Goal: Task Accomplishment & Management: Use online tool/utility

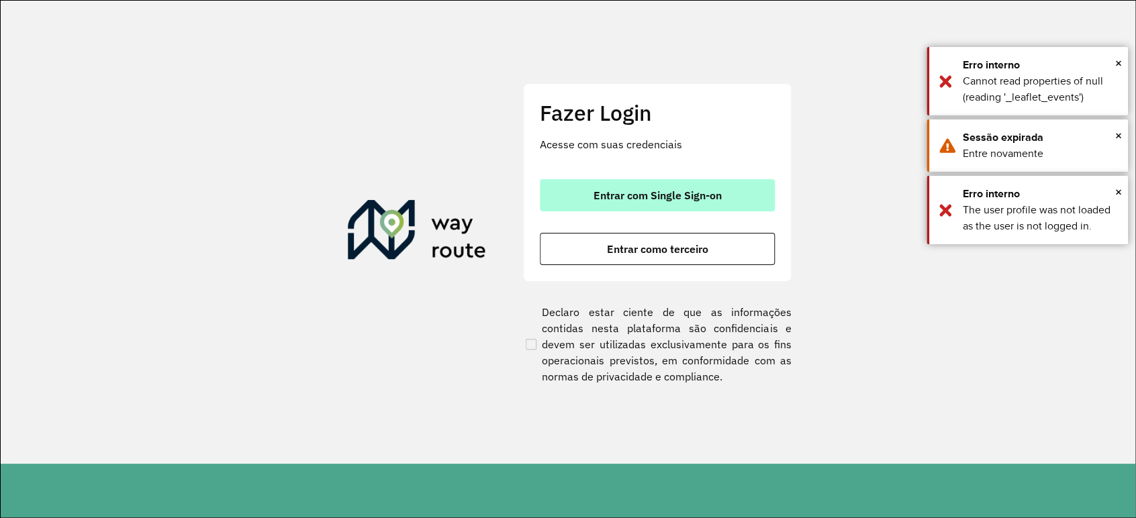
click at [698, 192] on span "Entrar com Single Sign-on" at bounding box center [657, 195] width 128 height 11
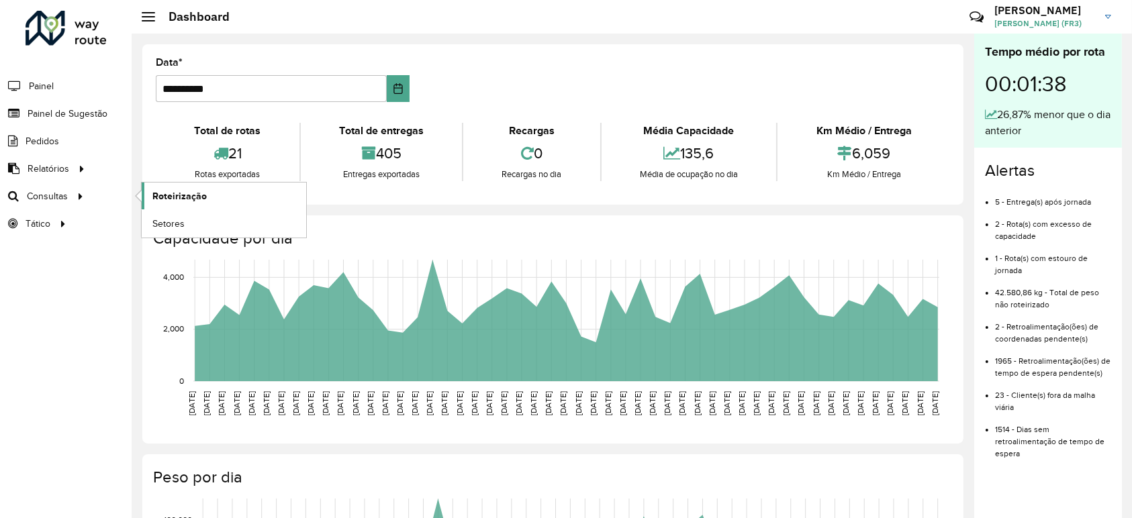
click at [161, 199] on span "Roteirização" at bounding box center [179, 196] width 54 height 14
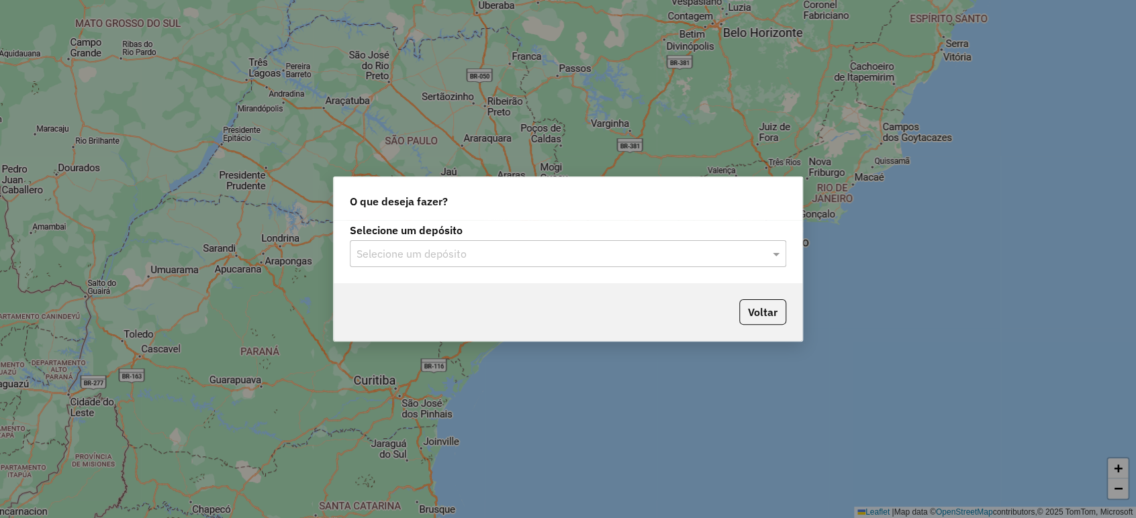
click at [464, 255] on input "text" at bounding box center [554, 254] width 396 height 16
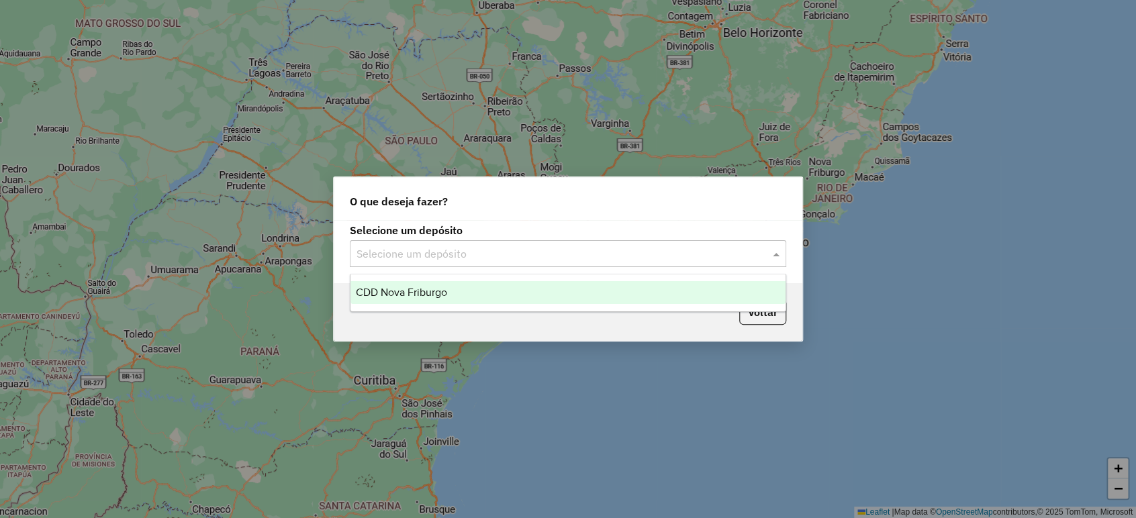
click at [453, 288] on div "CDD Nova Friburgo" at bounding box center [567, 292] width 435 height 23
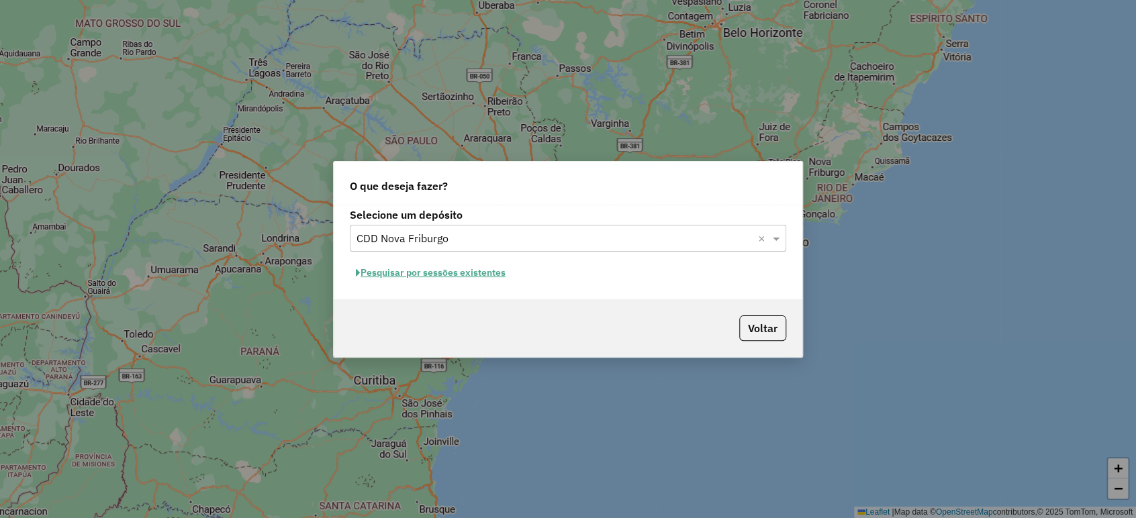
click at [463, 274] on button "Pesquisar por sessões existentes" at bounding box center [431, 273] width 162 height 21
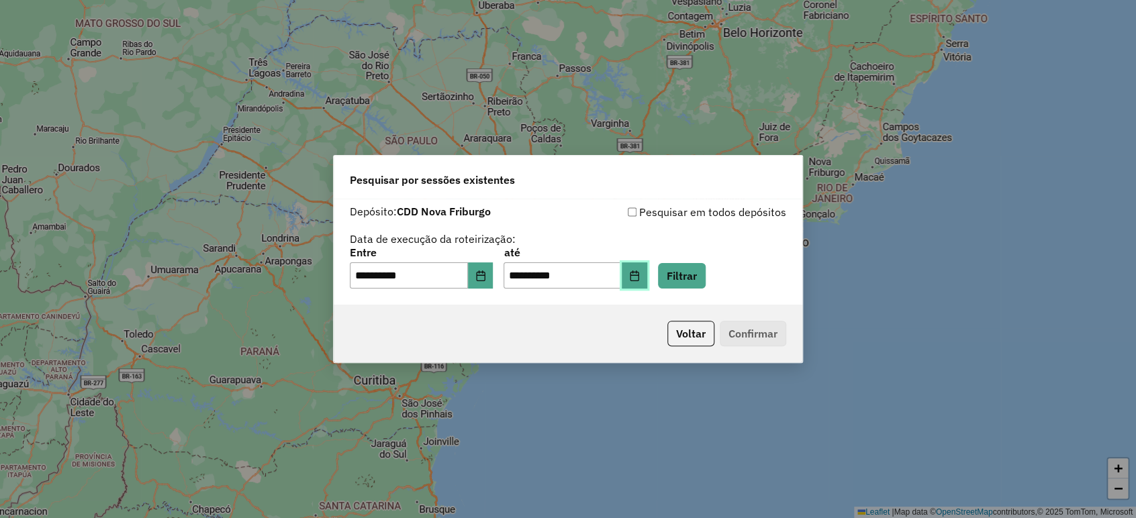
click at [640, 279] on icon "Choose Date" at bounding box center [634, 276] width 11 height 11
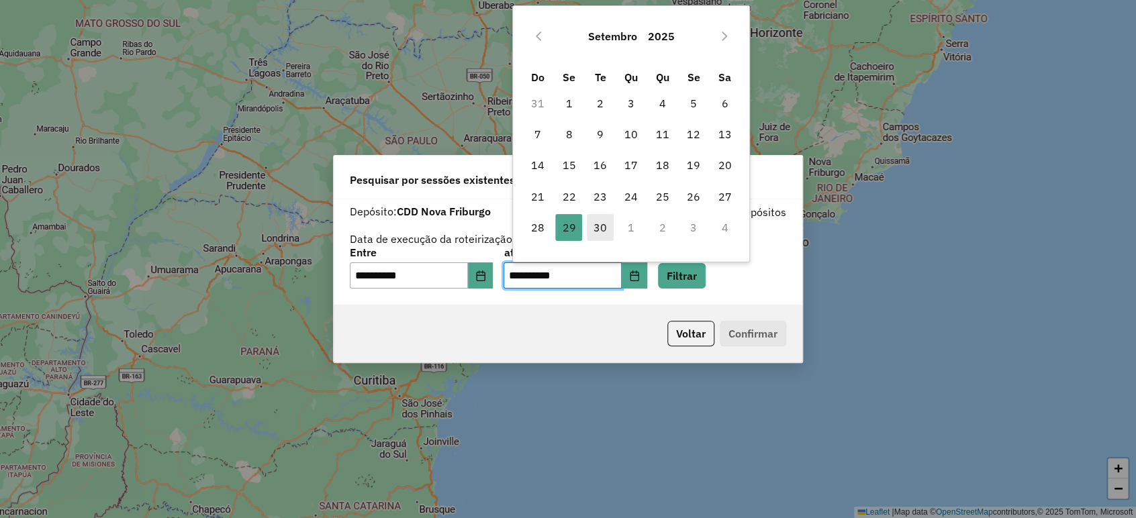
drag, startPoint x: 595, startPoint y: 226, endPoint x: 602, endPoint y: 250, distance: 25.7
click at [595, 226] on span "30" at bounding box center [600, 227] width 27 height 27
type input "**********"
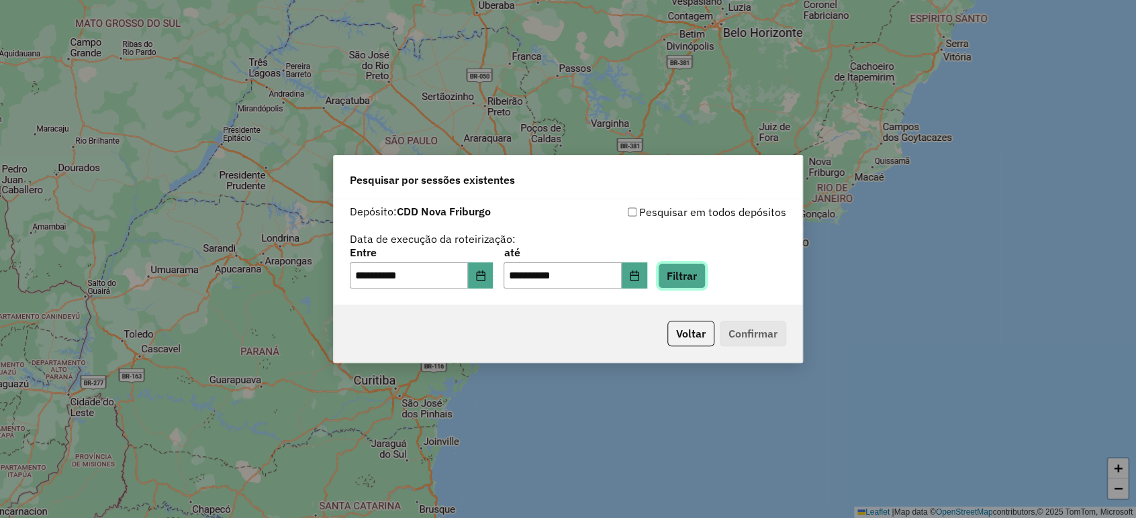
drag, startPoint x: 692, startPoint y: 273, endPoint x: 687, endPoint y: 278, distance: 7.1
click at [693, 273] on button "Filtrar" at bounding box center [682, 276] width 48 height 26
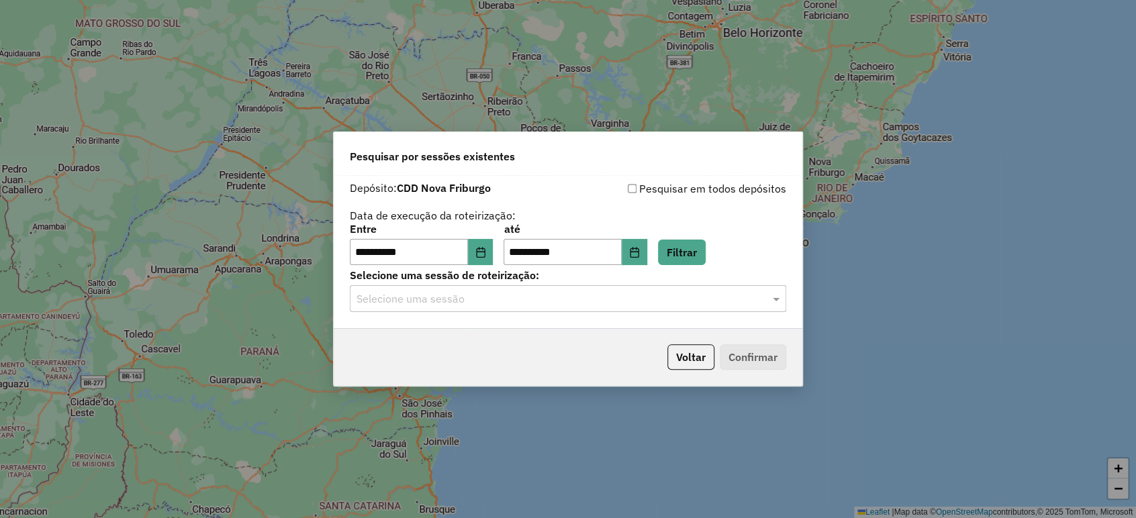
click at [567, 305] on input "text" at bounding box center [554, 299] width 396 height 16
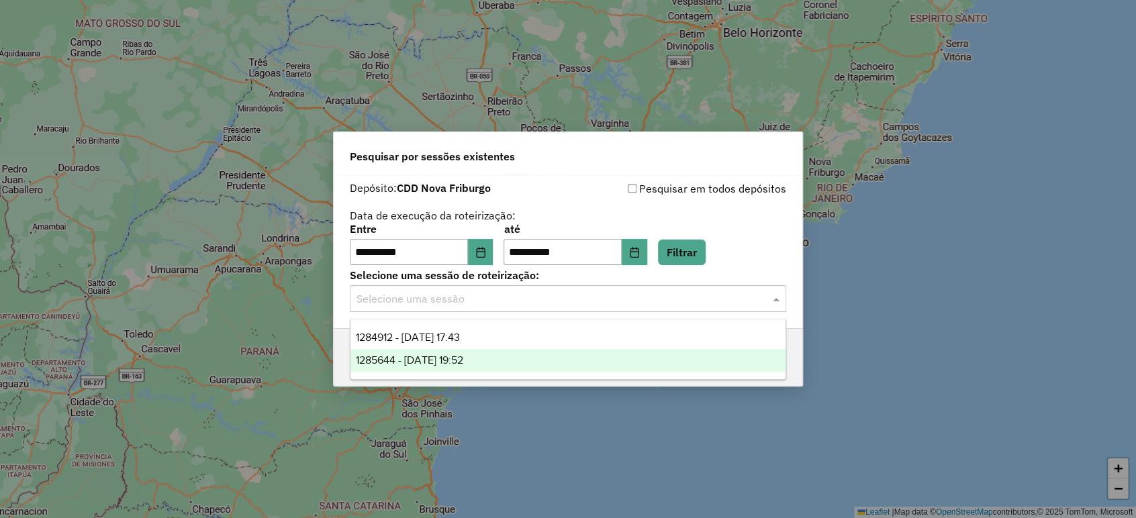
click at [519, 356] on div "1285644 - 30/09/2025 19:52" at bounding box center [567, 360] width 435 height 23
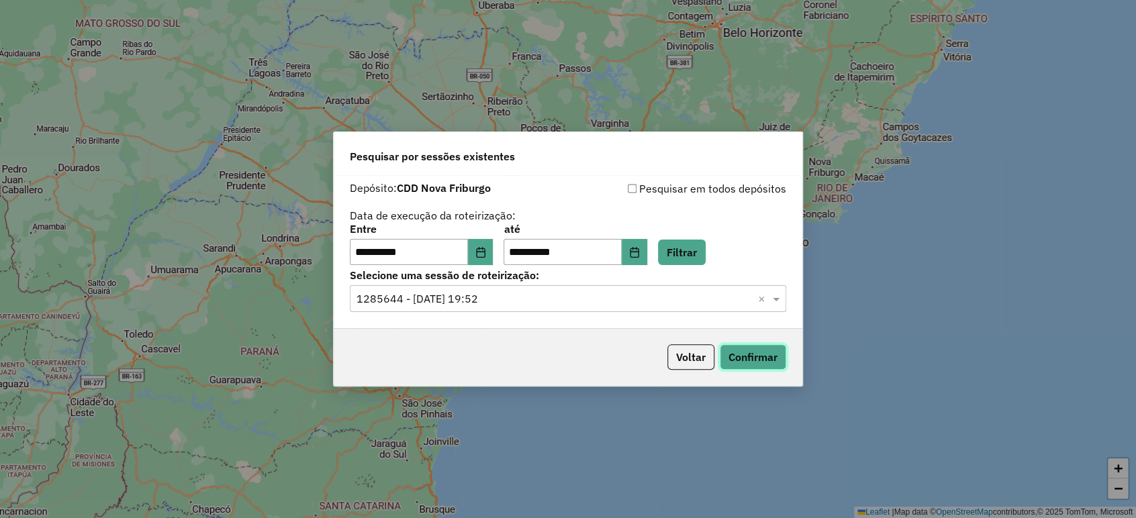
click at [763, 359] on button "Confirmar" at bounding box center [753, 357] width 66 height 26
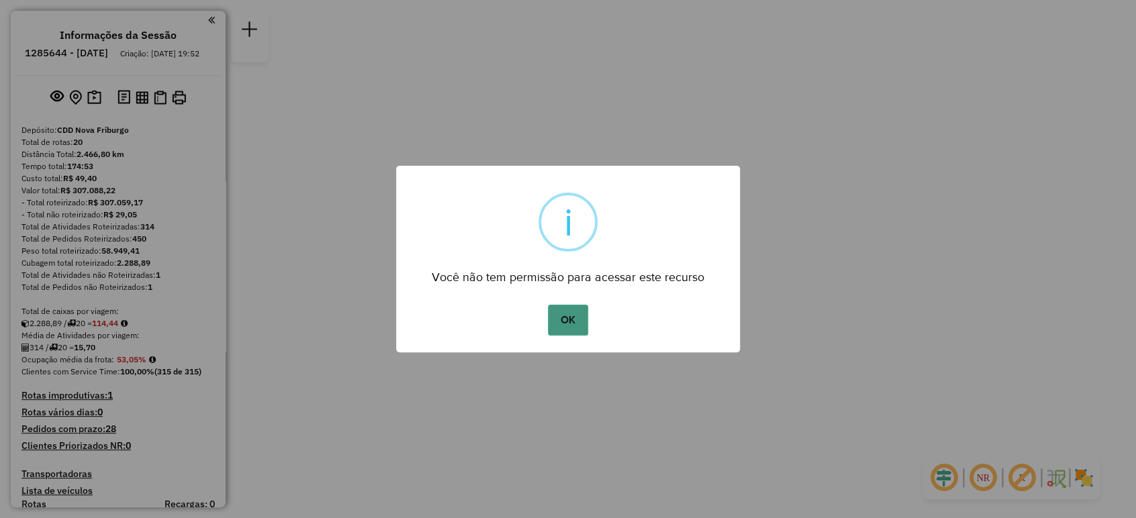
click at [555, 321] on button "OK" at bounding box center [568, 320] width 40 height 31
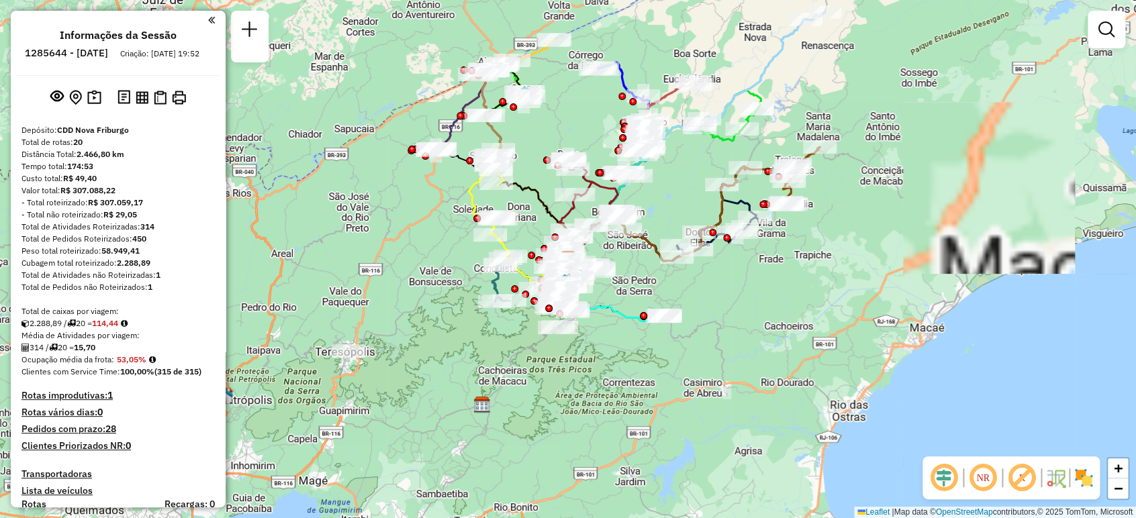
scroll to position [149, 0]
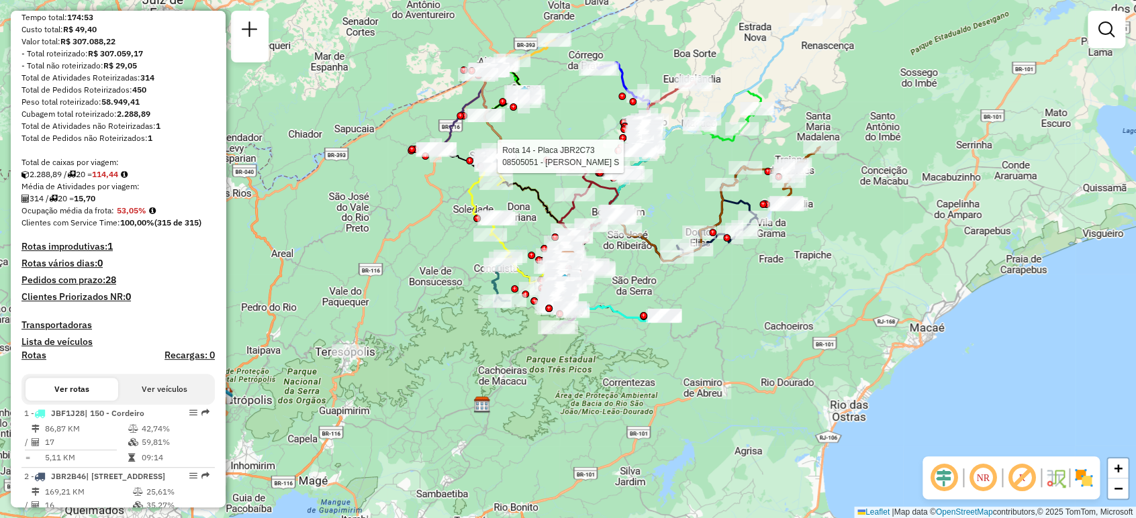
select select "**********"
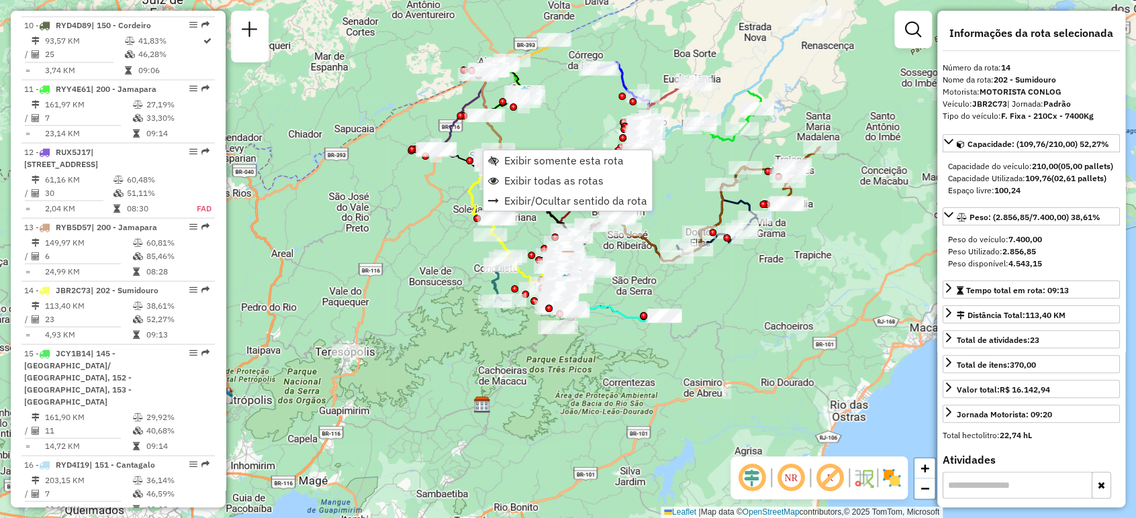
scroll to position [1494, 0]
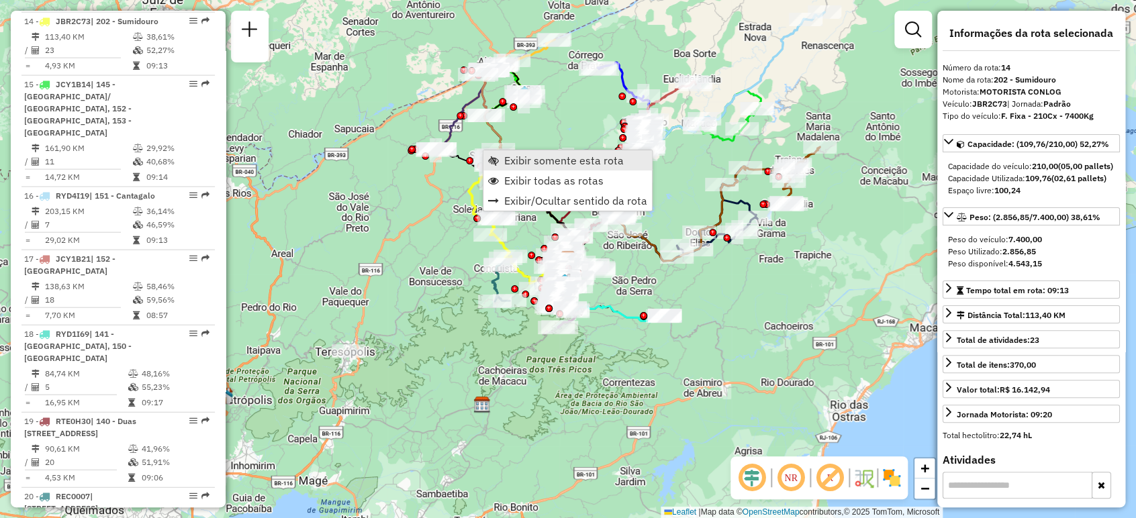
click at [532, 160] on span "Exibir somente esta rota" at bounding box center [564, 160] width 120 height 11
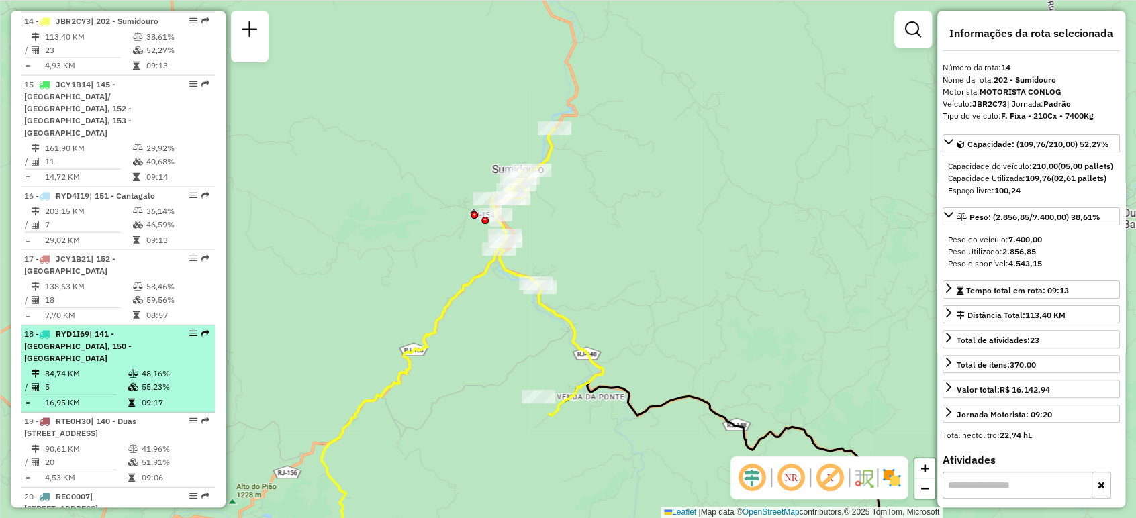
click at [141, 328] on div "18 - RYD1I69 | 141 - Bom Jardim, 150 - Cordeiro" at bounding box center [95, 346] width 142 height 36
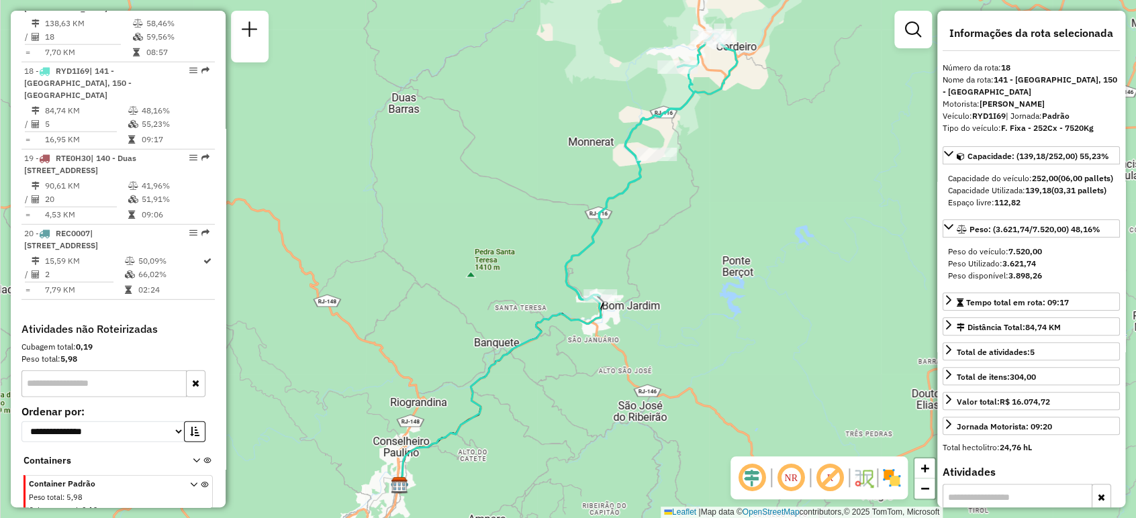
scroll to position [1683, 0]
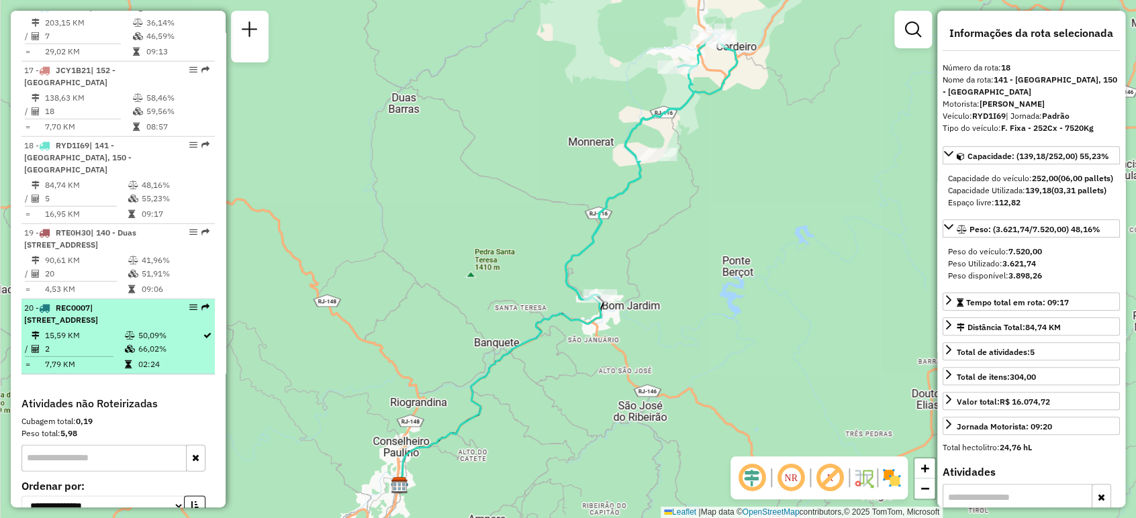
click at [98, 303] on span "| 101 - São Geraldo, 902 - Centro Nova Friburgo" at bounding box center [61, 314] width 74 height 22
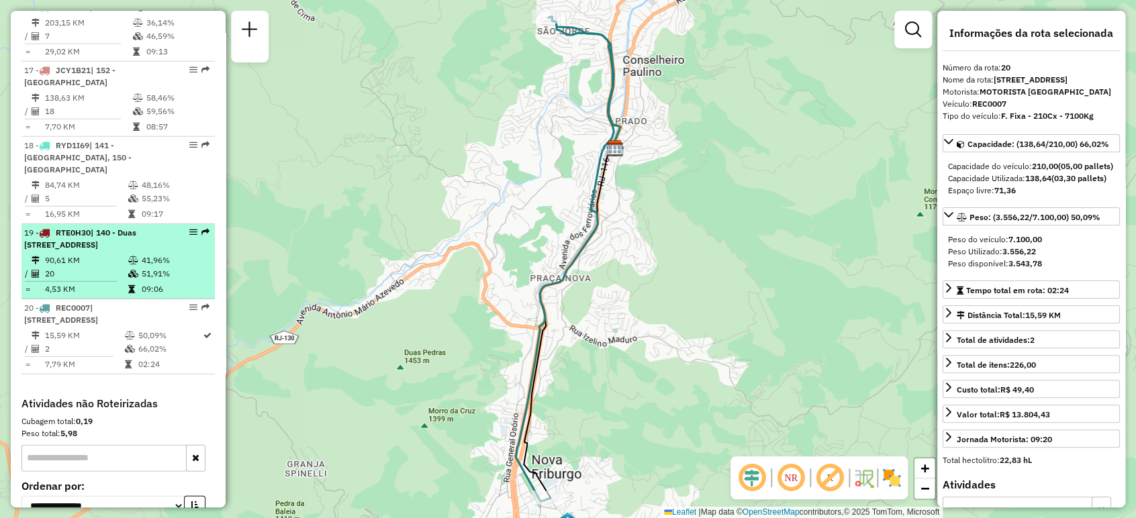
click at [150, 226] on li "19 - RTE0H30 | 140 - Duas Barras, 141 - Bom Jardim, 203 - Riogradina 90,61 KM 4…" at bounding box center [117, 261] width 193 height 75
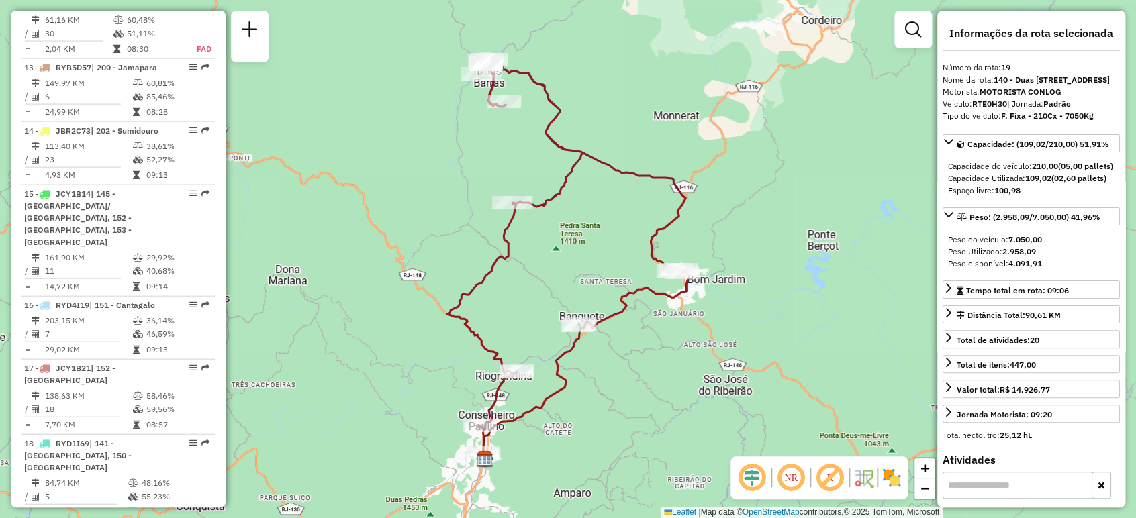
scroll to position [1311, 0]
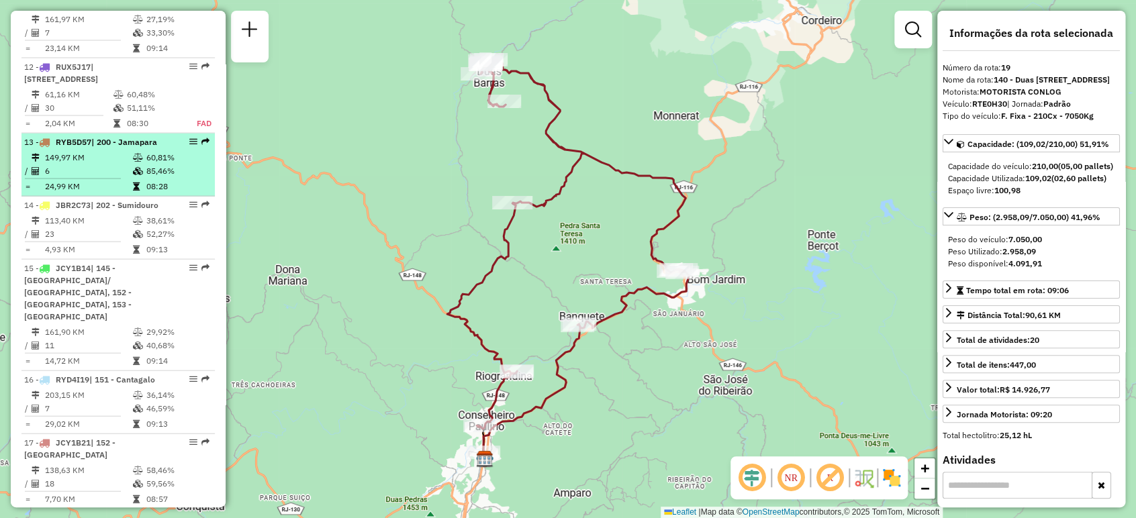
click at [119, 167] on td "6" at bounding box center [88, 170] width 88 height 13
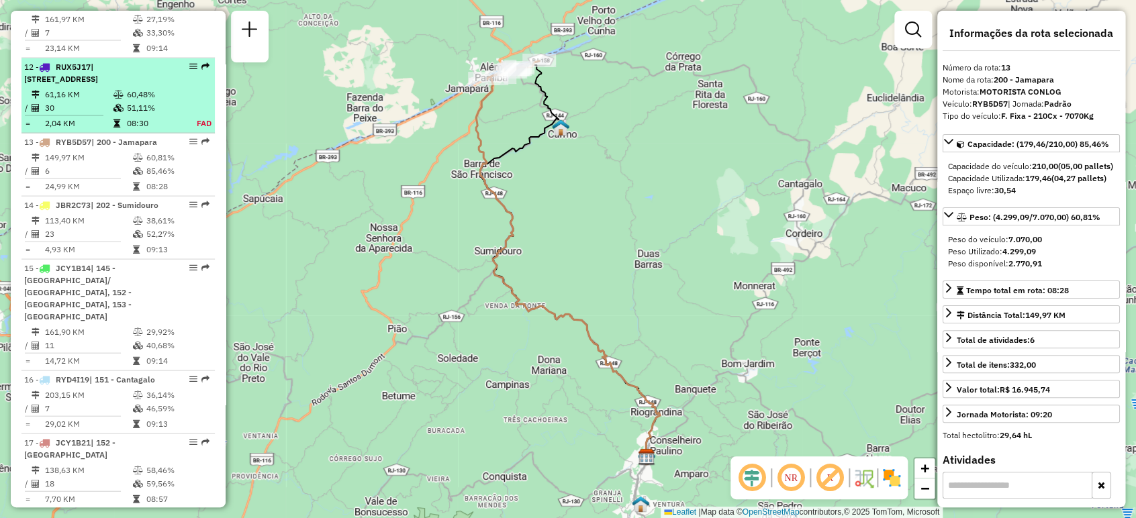
scroll to position [1235, 0]
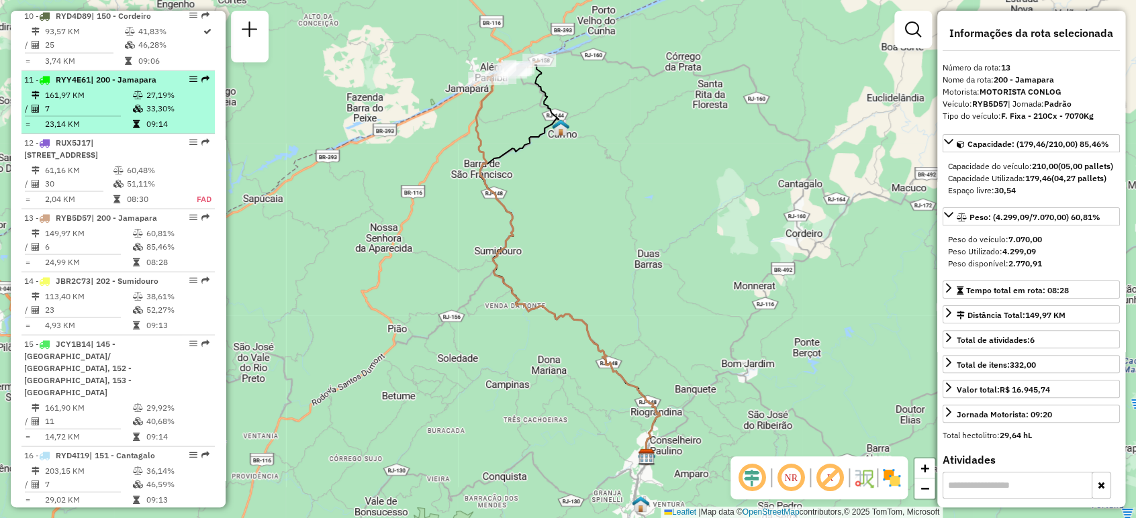
click at [113, 101] on td "7" at bounding box center [88, 107] width 88 height 13
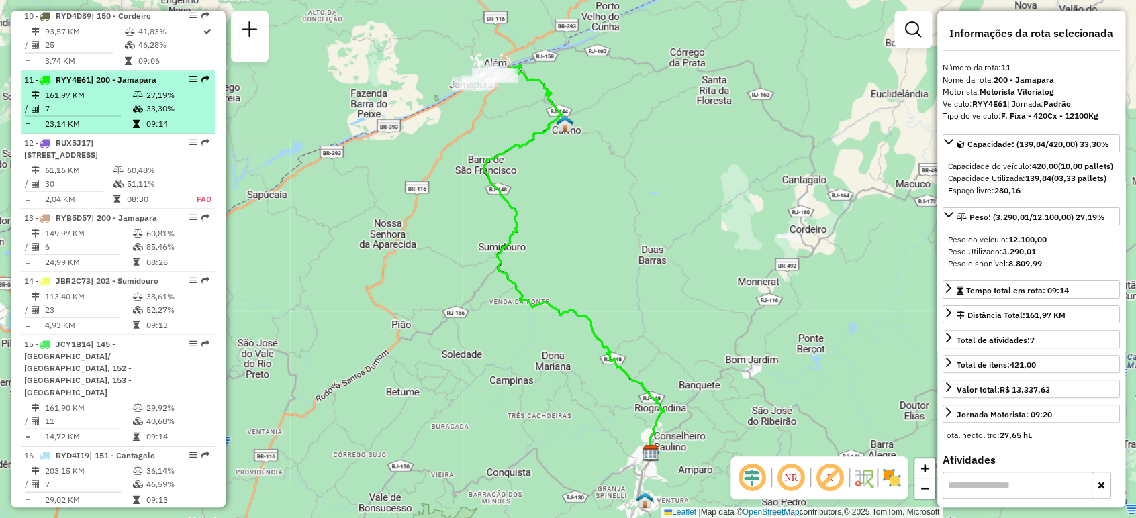
scroll to position [1161, 0]
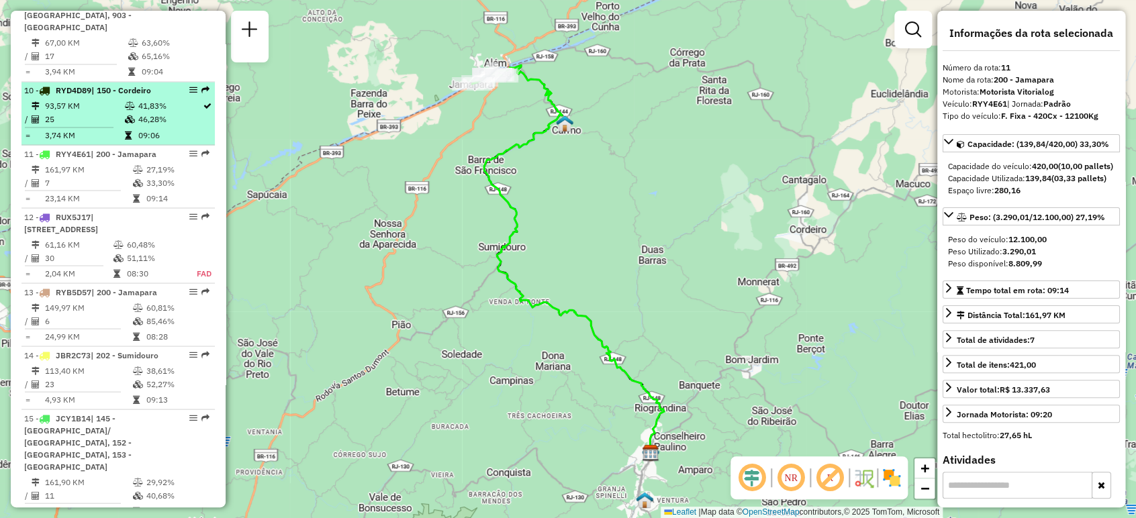
click at [115, 113] on td "25" at bounding box center [83, 119] width 79 height 13
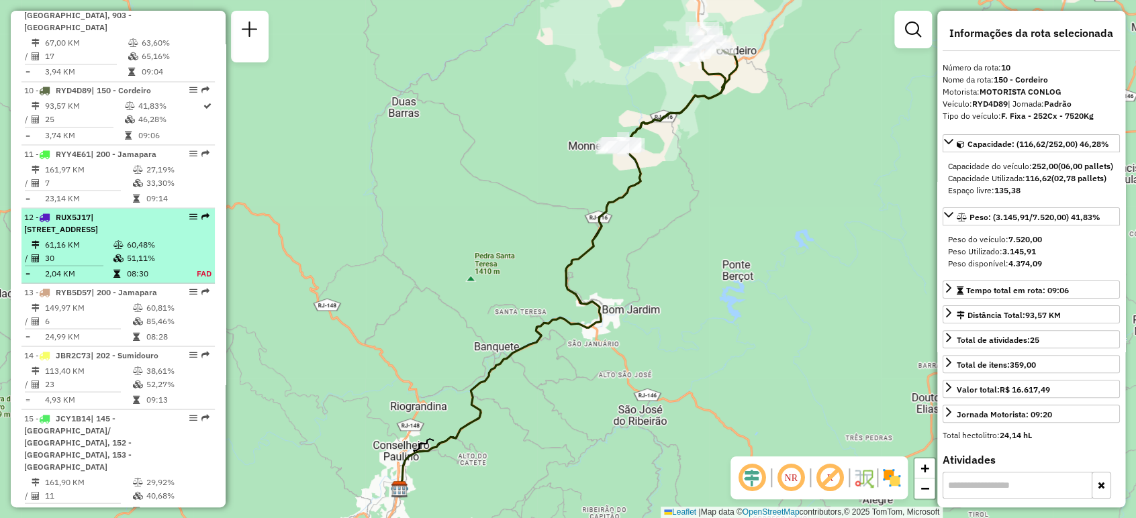
scroll to position [1012, 0]
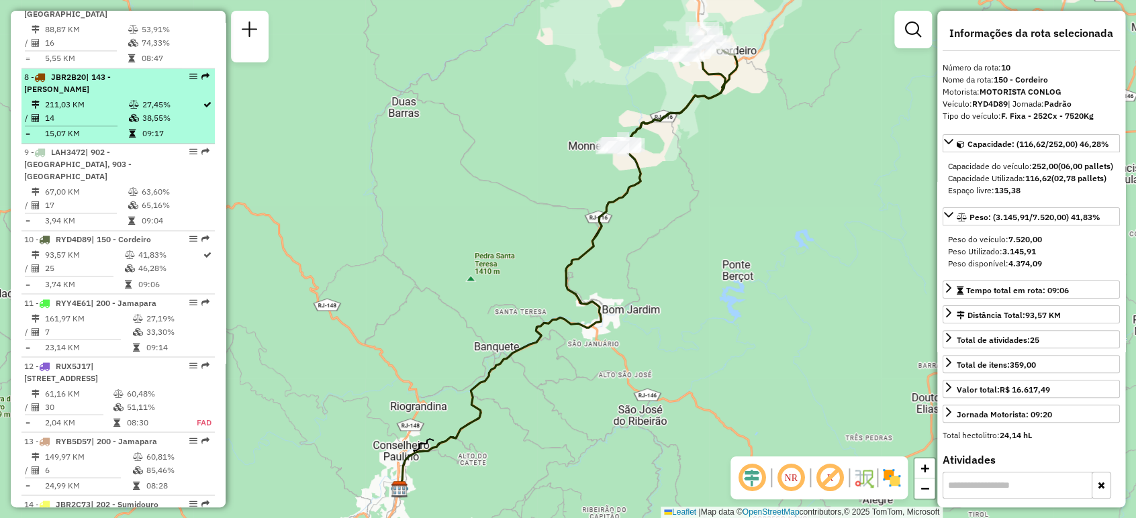
click at [134, 93] on div "8 - JBR2B20 | 143 - Trajano de Moraes" at bounding box center [95, 83] width 142 height 24
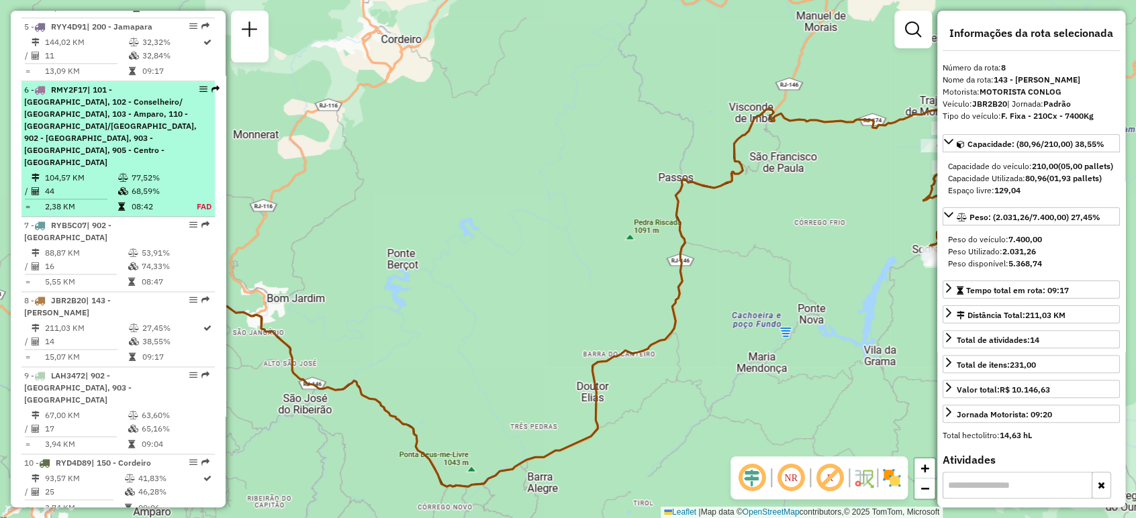
scroll to position [714, 0]
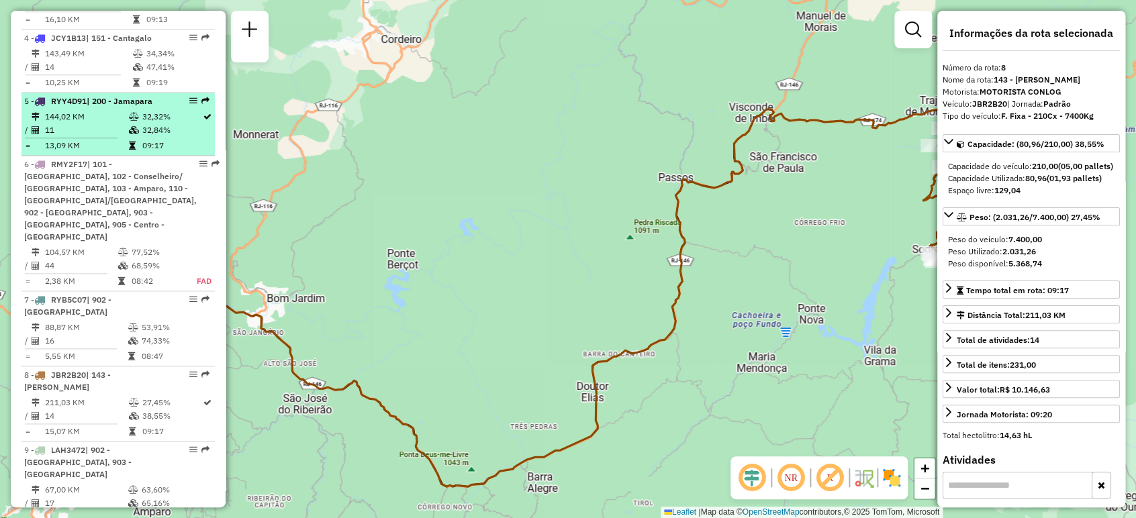
click at [128, 137] on td at bounding box center [134, 130] width 13 height 13
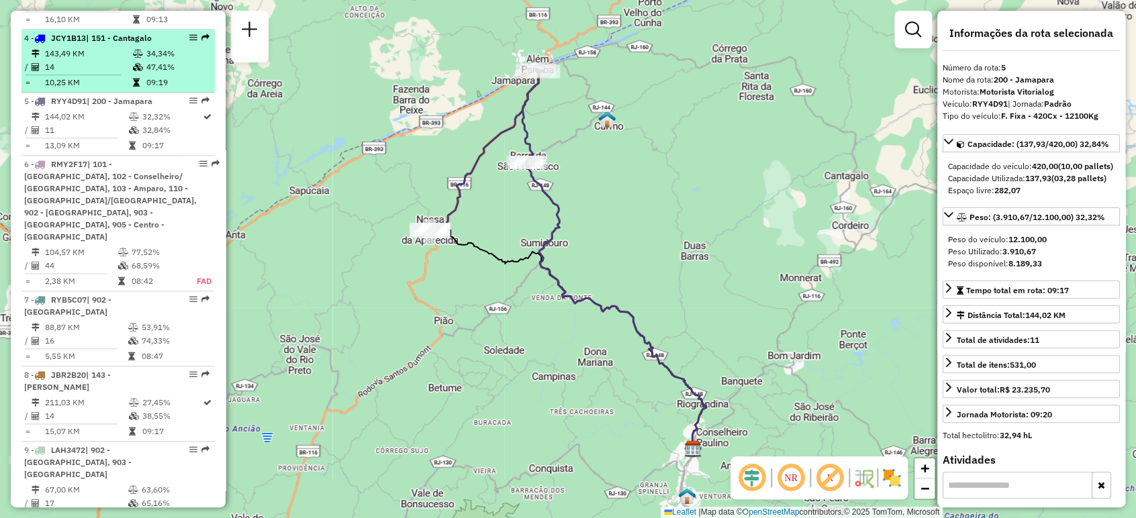
click at [115, 60] on td "143,49 KM" at bounding box center [88, 53] width 88 height 13
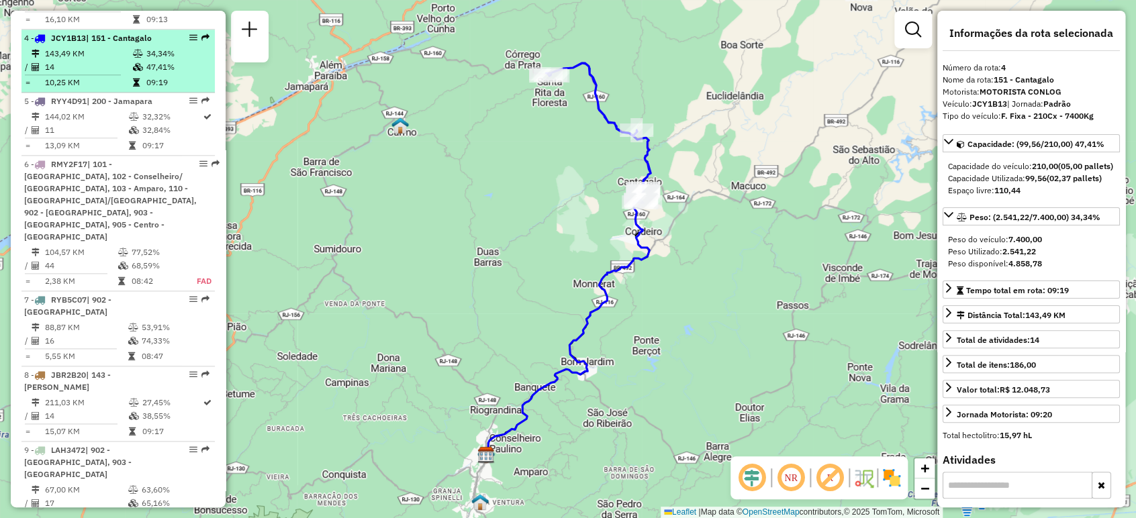
scroll to position [639, 0]
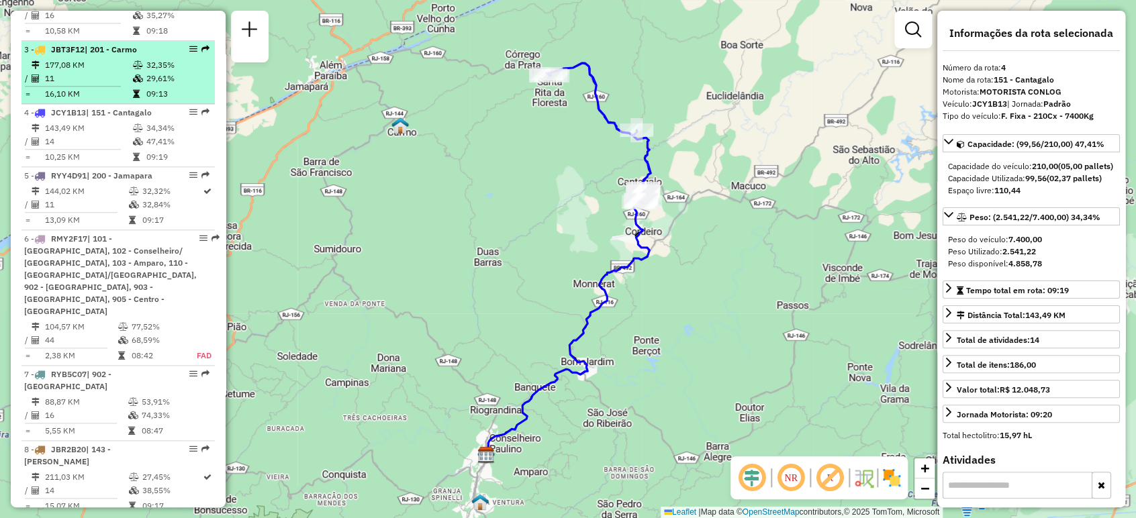
click at [117, 54] on span "| 201 - Carmo" at bounding box center [111, 49] width 52 height 10
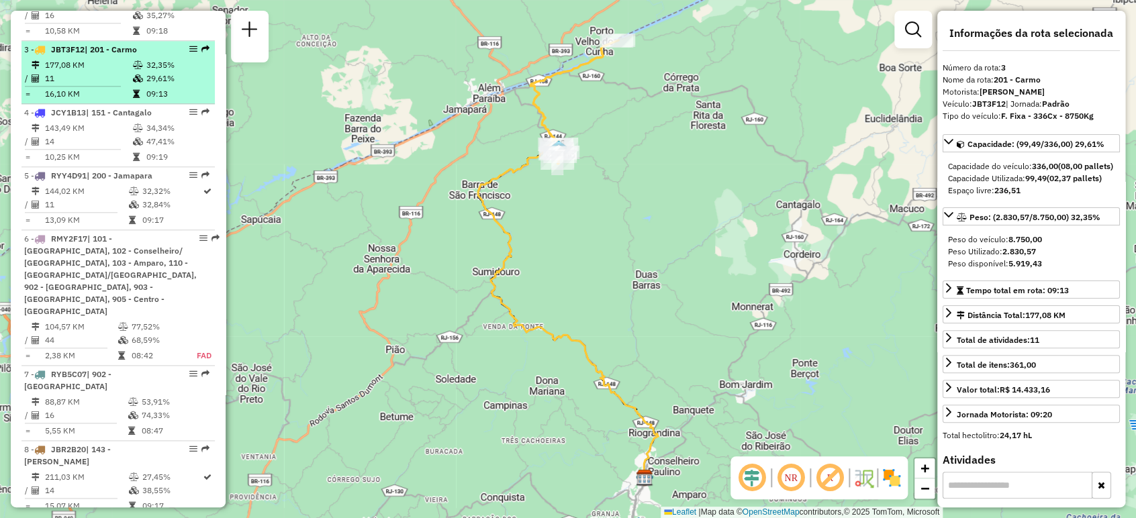
scroll to position [489, 0]
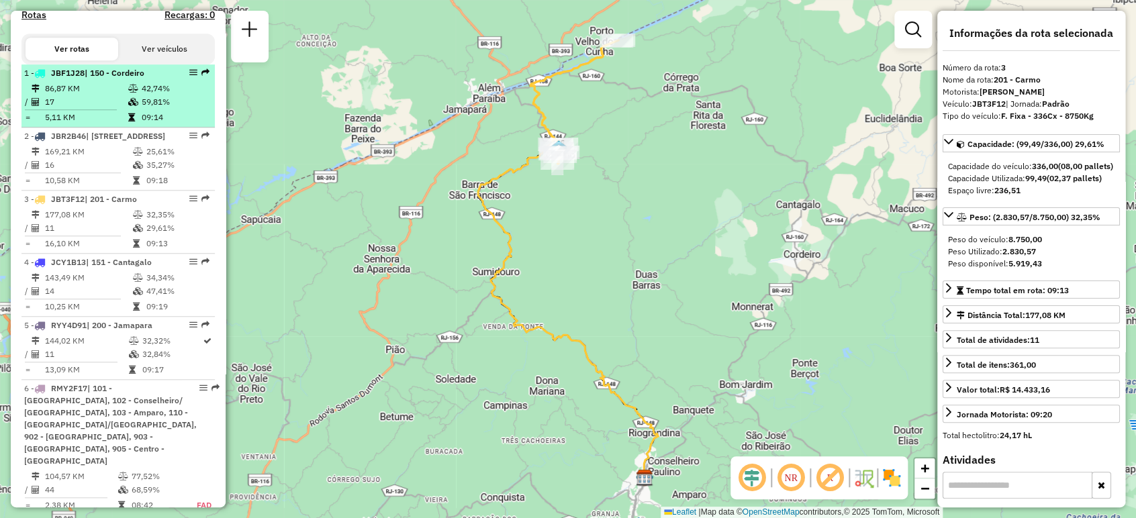
click at [117, 78] on span "| 150 - Cordeiro" at bounding box center [115, 73] width 60 height 10
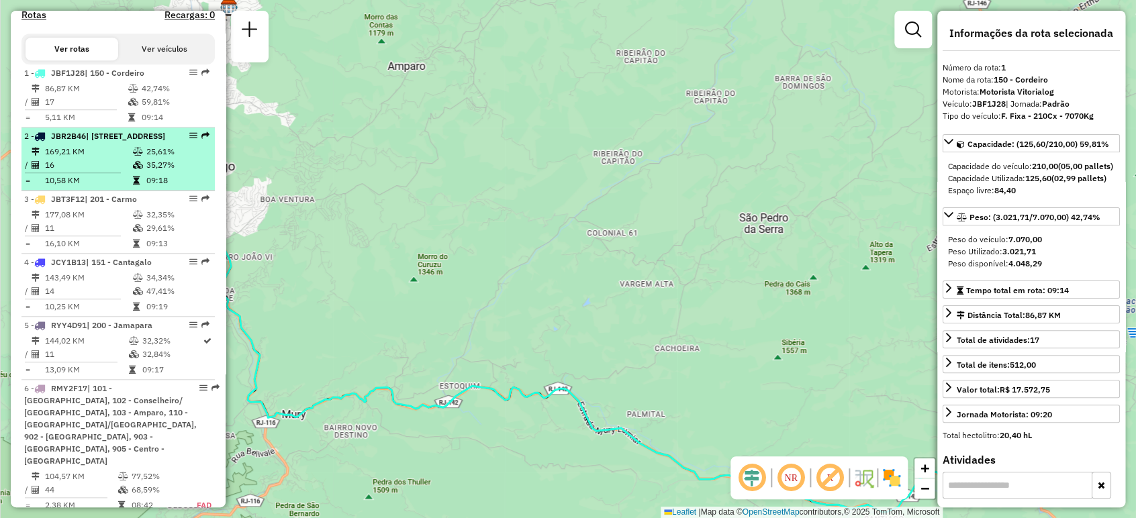
click at [142, 172] on tr "/ 16 35,27%" at bounding box center [118, 164] width 188 height 13
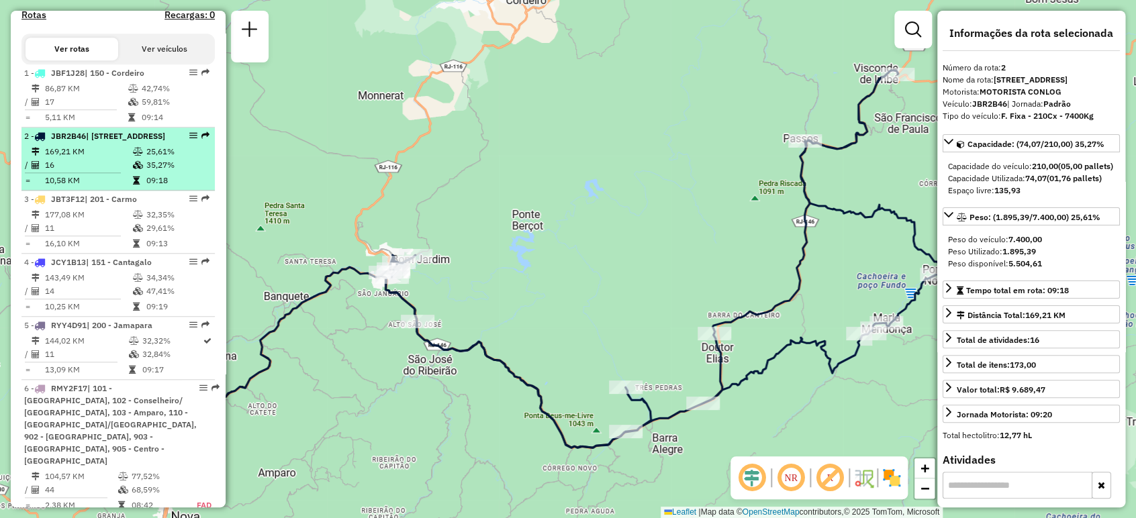
click at [123, 165] on li "2 - JBR2B46 | 141 - Bom Jardim, 142 - Barra Alegre 169,21 KM 25,61% / 16 35,27%…" at bounding box center [117, 159] width 193 height 63
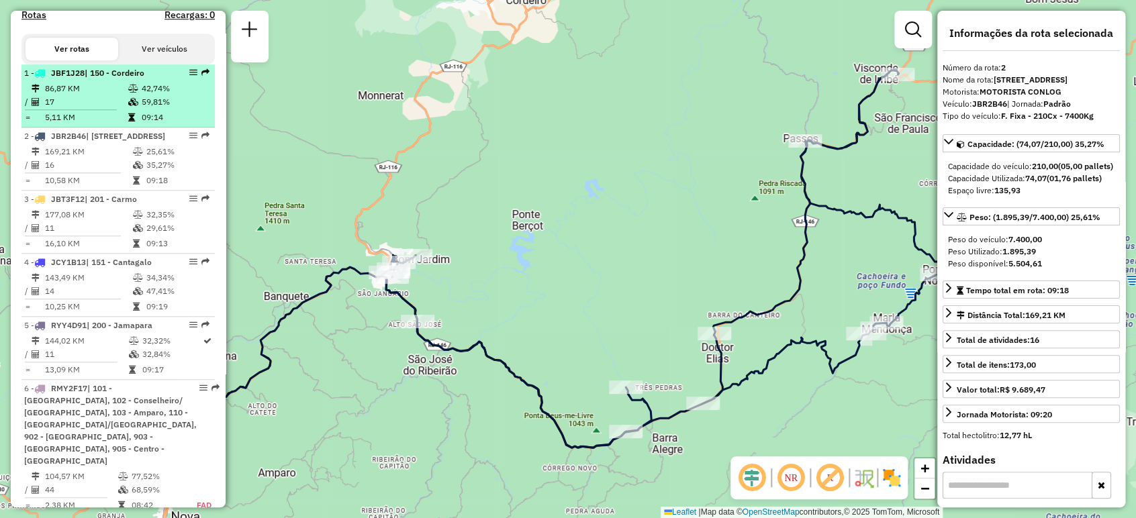
click at [104, 95] on td "86,87 KM" at bounding box center [85, 88] width 83 height 13
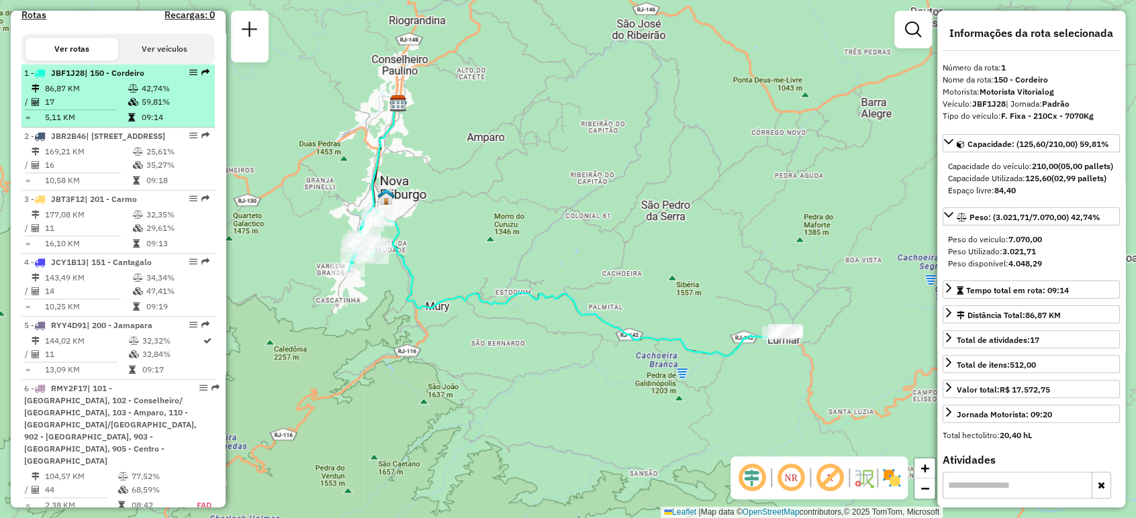
click at [83, 107] on td "17" at bounding box center [85, 101] width 83 height 13
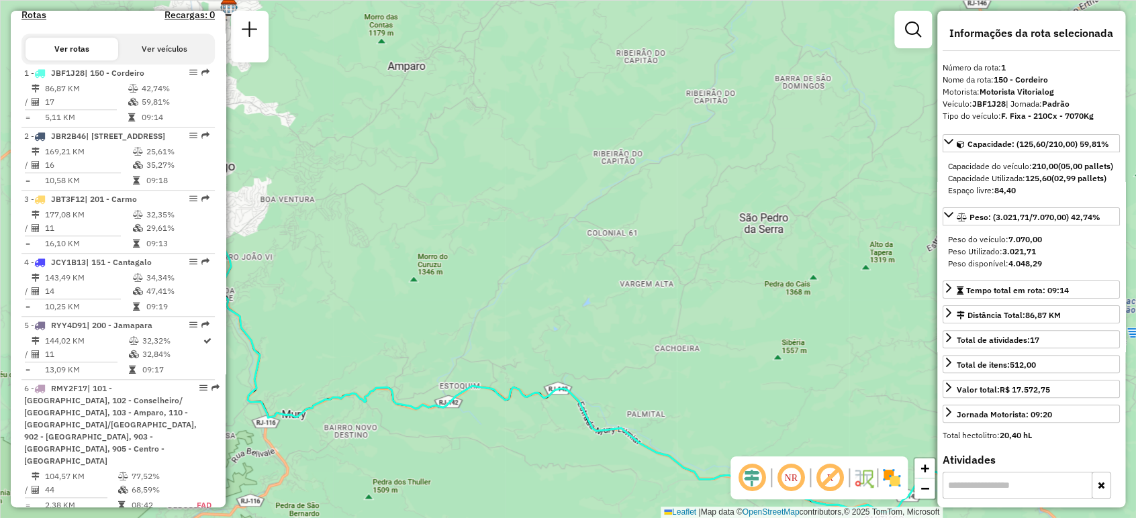
click at [672, 348] on div "Janela de atendimento Grade de atendimento Capacidade Transportadoras Veículos …" at bounding box center [568, 259] width 1136 height 518
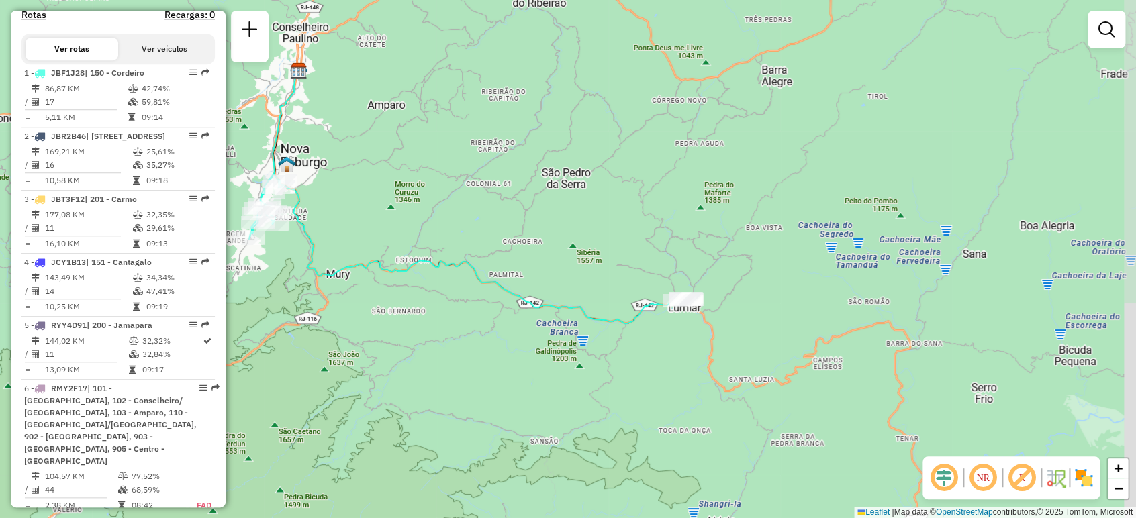
drag, startPoint x: 495, startPoint y: 215, endPoint x: 532, endPoint y: 204, distance: 37.8
click at [349, 111] on div "Janela de atendimento Grade de atendimento Capacidade Transportadoras Veículos …" at bounding box center [568, 259] width 1136 height 518
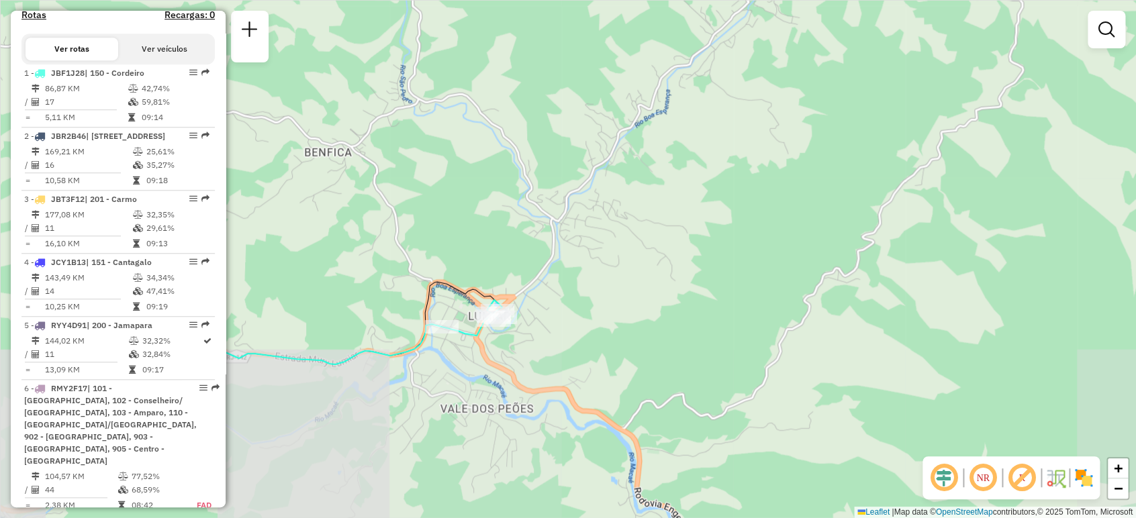
drag, startPoint x: 702, startPoint y: 329, endPoint x: 595, endPoint y: 240, distance: 139.2
click at [691, 155] on div "Janela de atendimento Grade de atendimento Capacidade Transportadoras Veículos …" at bounding box center [568, 259] width 1136 height 518
